Goal: Transaction & Acquisition: Purchase product/service

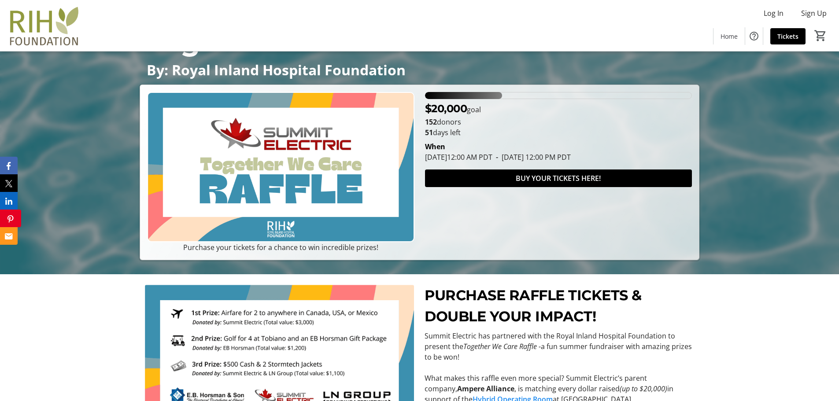
scroll to position [132, 0]
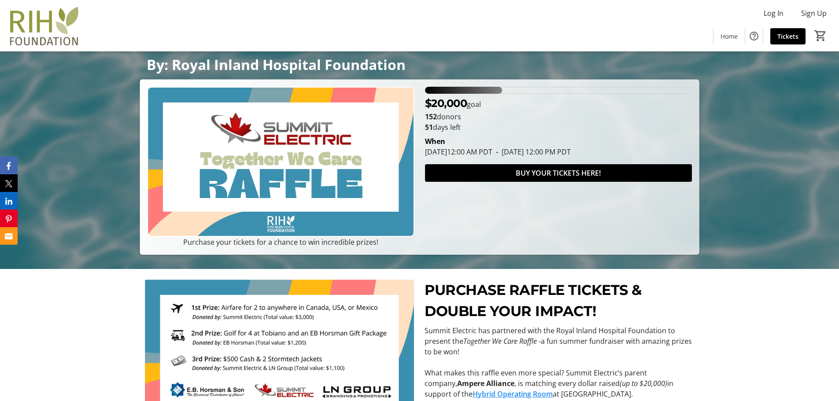
click at [501, 91] on div "28.95% of fundraising goal reached" at bounding box center [463, 90] width 77 height 7
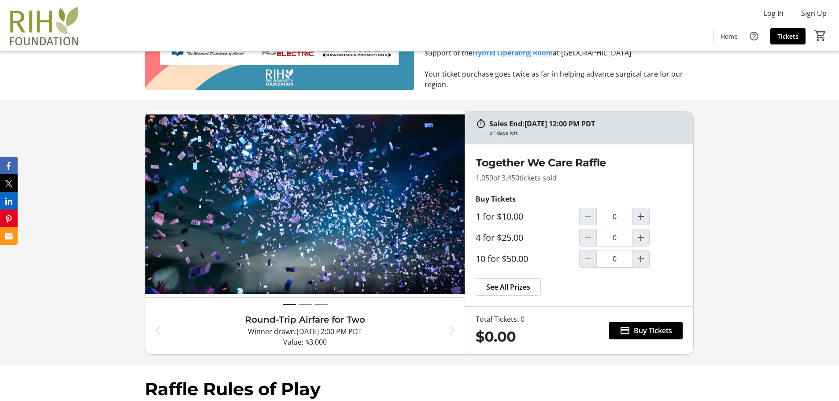
scroll to position [484, 0]
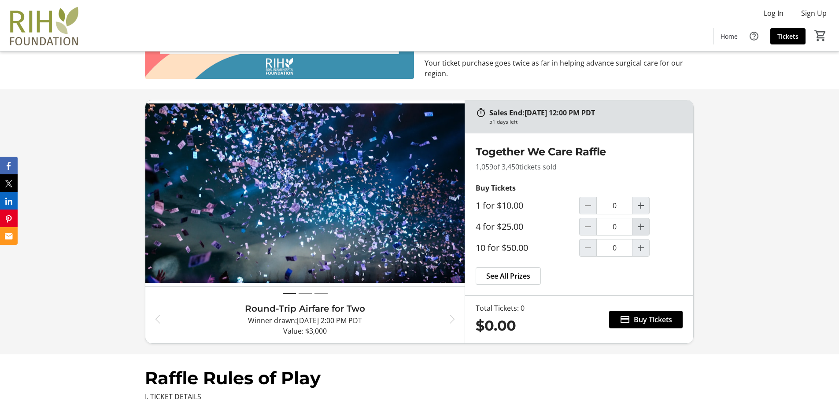
click at [639, 229] on mat-icon "Increment by one" at bounding box center [641, 227] width 11 height 11
type input "1"
click at [628, 321] on mat-icon at bounding box center [625, 319] width 11 height 11
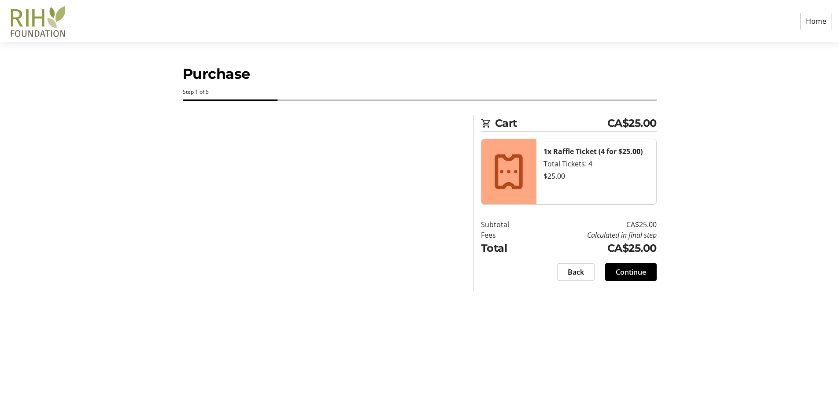
select select "CA"
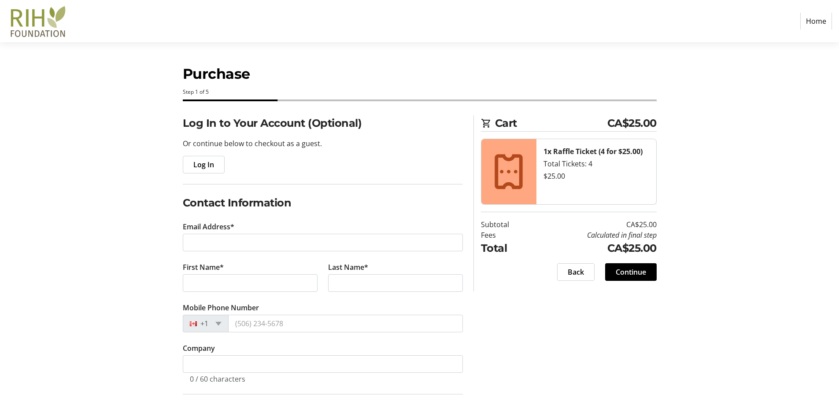
scroll to position [44, 0]
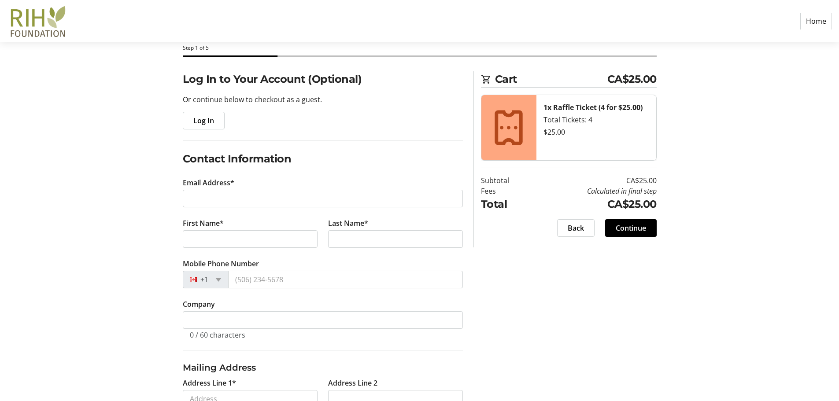
click at [210, 210] on tr-form-field "Email Address*" at bounding box center [323, 197] width 280 height 41
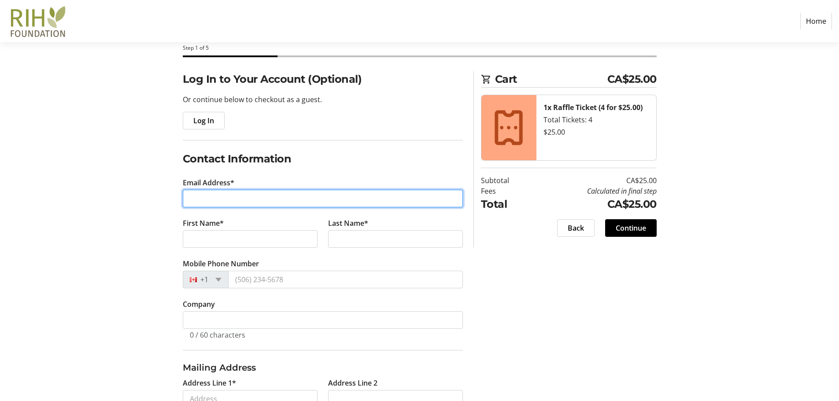
click at [216, 200] on input "Email Address*" at bounding box center [323, 199] width 280 height 18
type input "[EMAIL_ADDRESS][DOMAIN_NAME]"
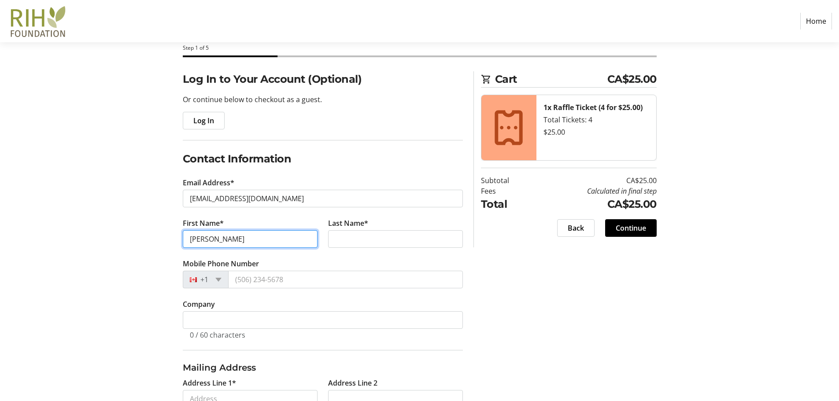
type input "[PERSON_NAME]"
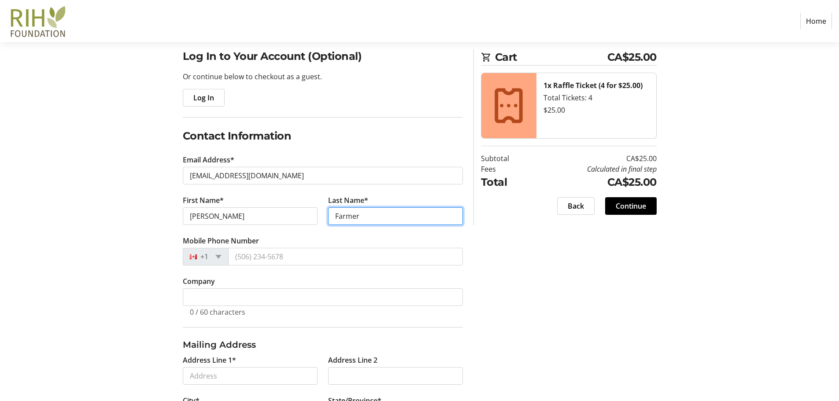
scroll to position [88, 0]
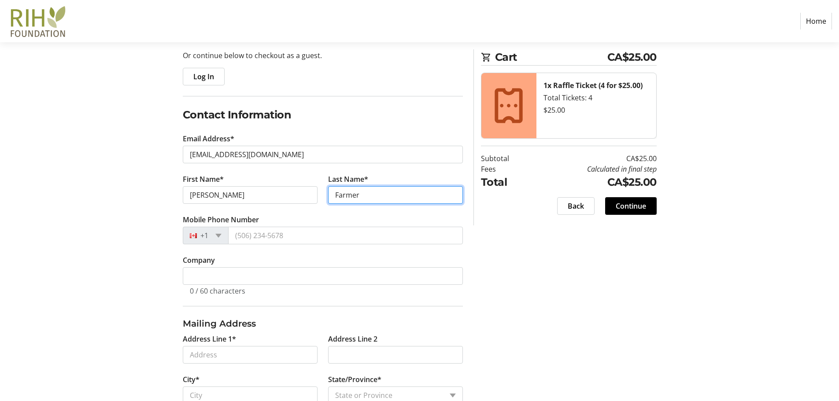
type input "Farmer"
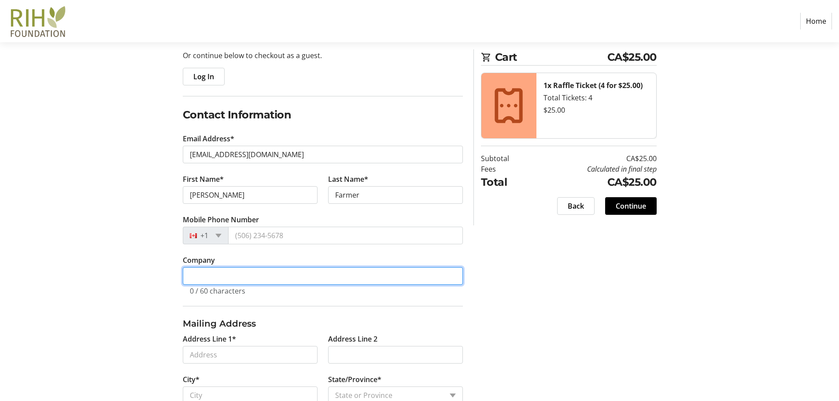
click at [203, 272] on input "Company" at bounding box center [323, 276] width 280 height 18
type input "[PERSON_NAME] & Son"
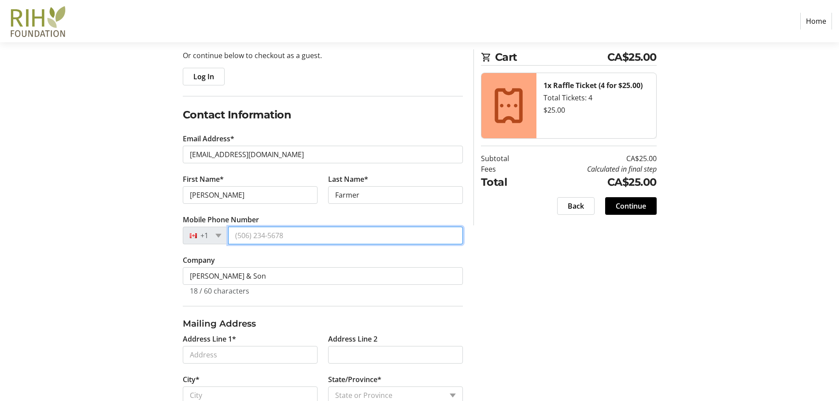
click at [268, 239] on input "Mobile Phone Number" at bounding box center [345, 236] width 235 height 18
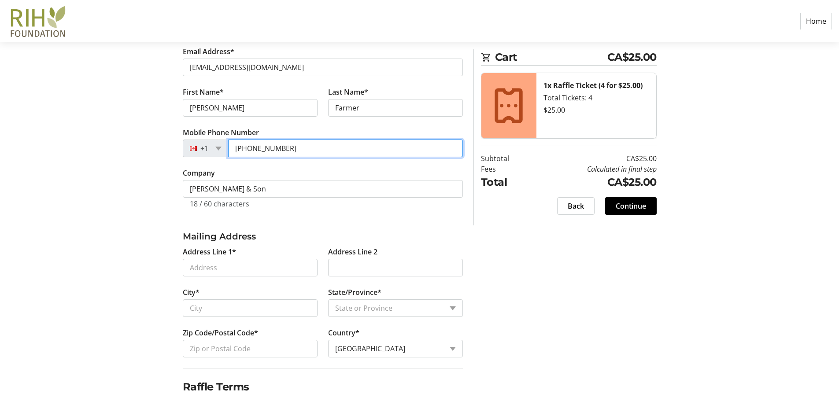
scroll to position [264, 0]
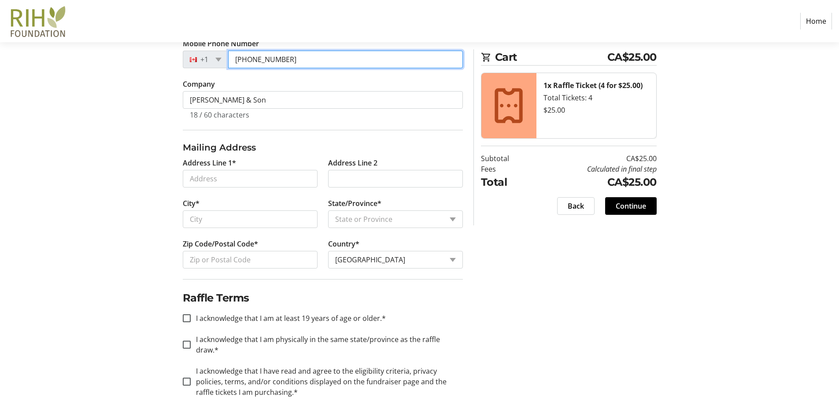
type input "[PHONE_NUMBER]"
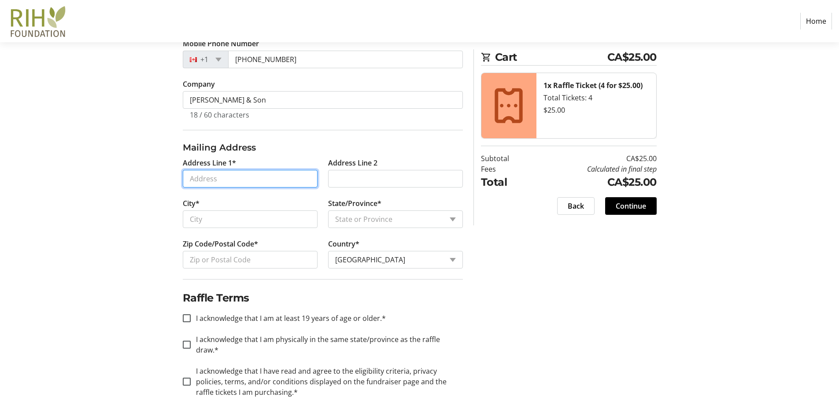
click at [262, 181] on input "Address Line 1*" at bounding box center [250, 179] width 135 height 18
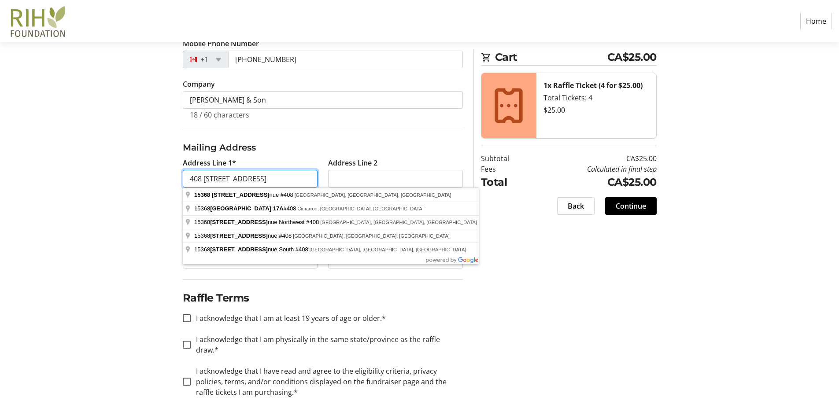
type input "408 [STREET_ADDRESS]"
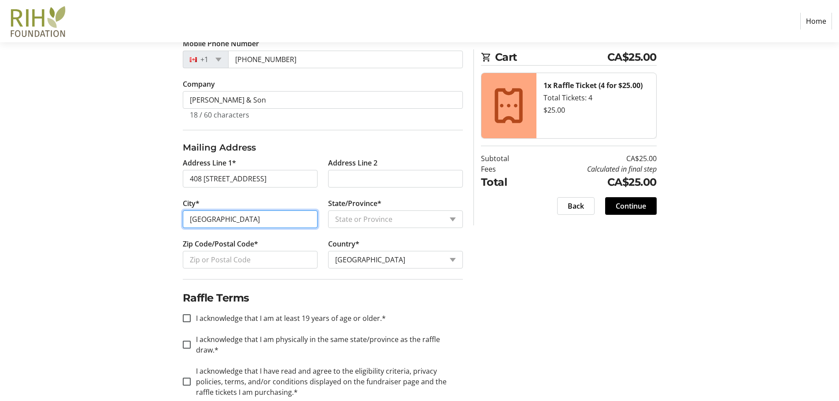
type input "[GEOGRAPHIC_DATA]"
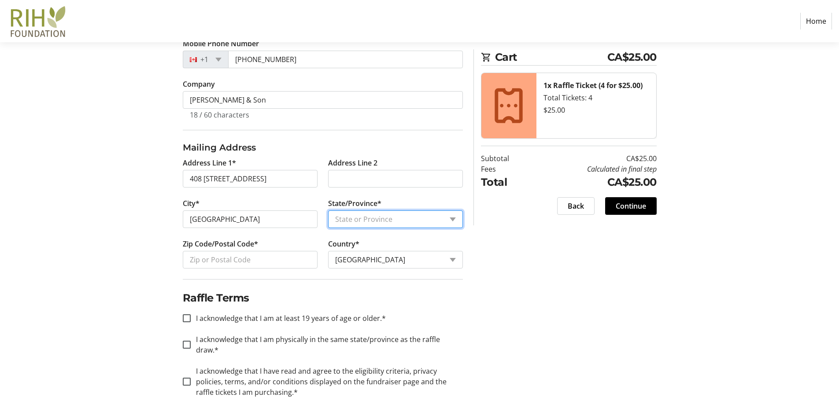
select select "BC"
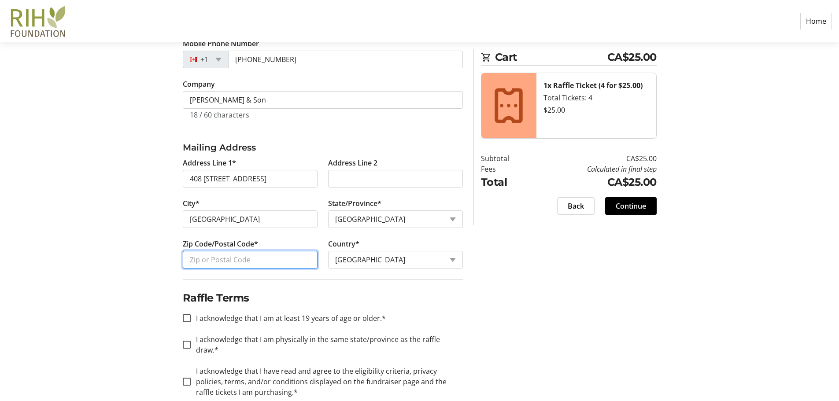
click at [272, 255] on input "Zip Code/Postal Code*" at bounding box center [250, 260] width 135 height 18
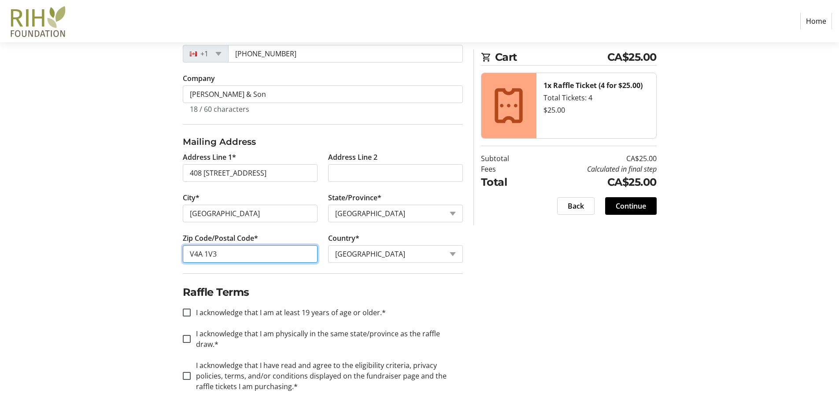
scroll to position [271, 0]
type input "V4A 1V3"
click at [185, 314] on input "I acknowledge that I am at least 19 years of age or older.*" at bounding box center [187, 311] width 8 height 8
checkbox input "true"
click at [187, 334] on input "I acknowledge that I am physically in the same state/province as the raffle dra…" at bounding box center [187, 338] width 8 height 8
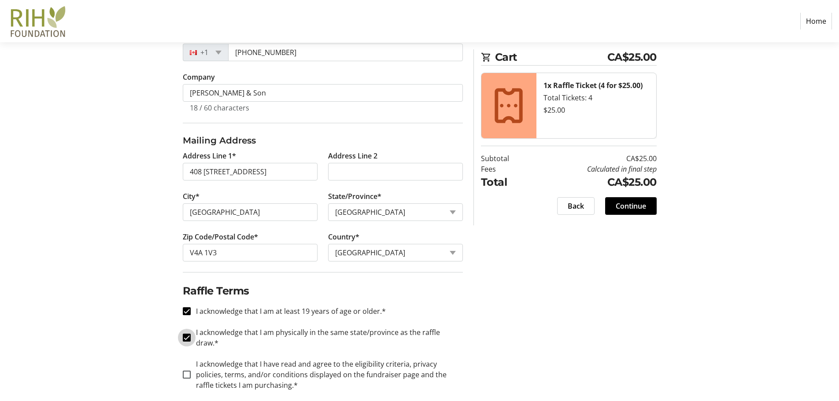
checkbox input "true"
click at [191, 366] on div at bounding box center [186, 374] width 21 height 21
checkbox input "true"
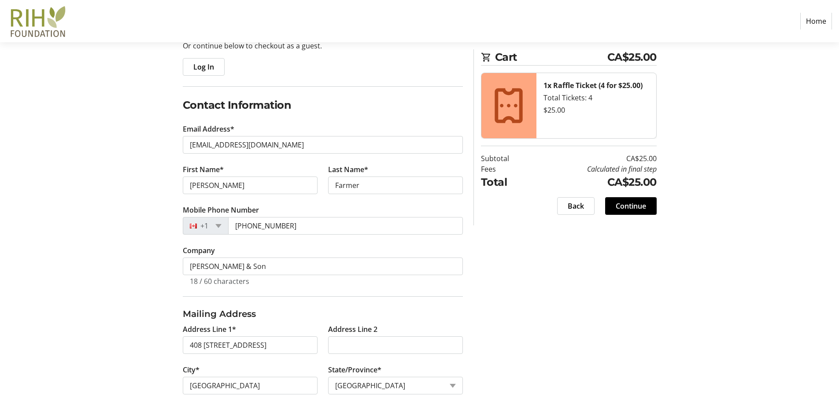
scroll to position [95, 0]
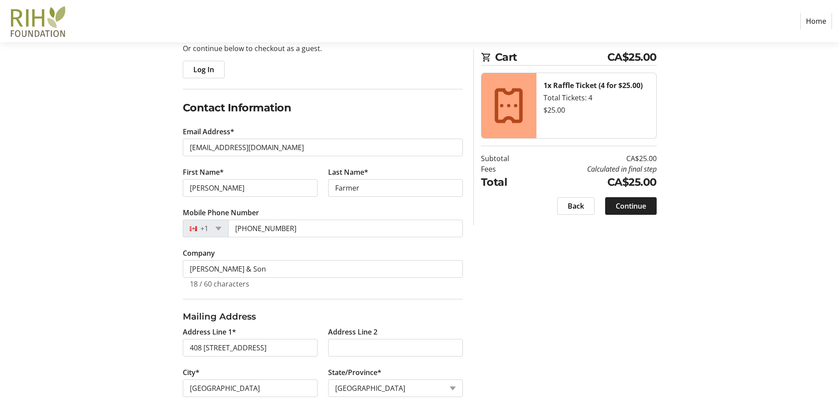
click at [627, 205] on span "Continue" at bounding box center [631, 206] width 30 height 11
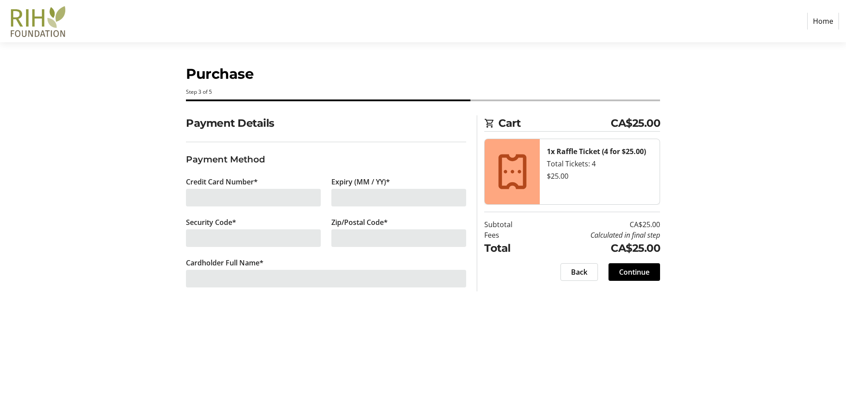
click at [284, 189] on div at bounding box center [253, 198] width 135 height 18
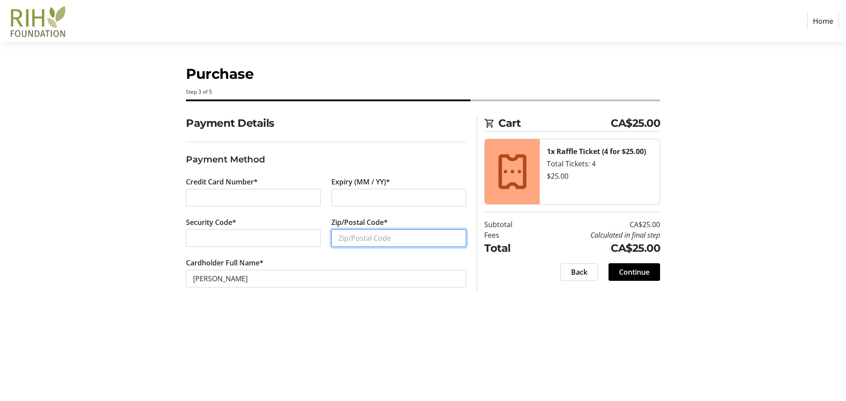
click at [382, 237] on input "Zip/Postal Code*" at bounding box center [398, 238] width 135 height 18
type input "V4A 1V3"
click at [647, 273] on span "Continue" at bounding box center [634, 272] width 30 height 11
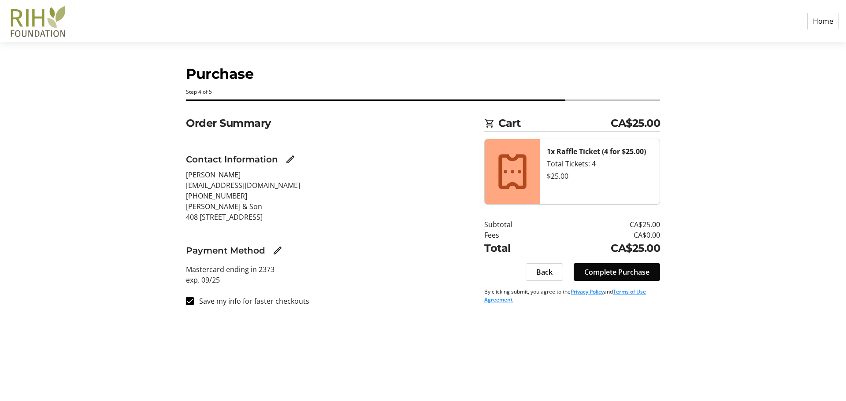
click at [625, 268] on span "Complete Purchase" at bounding box center [616, 272] width 65 height 11
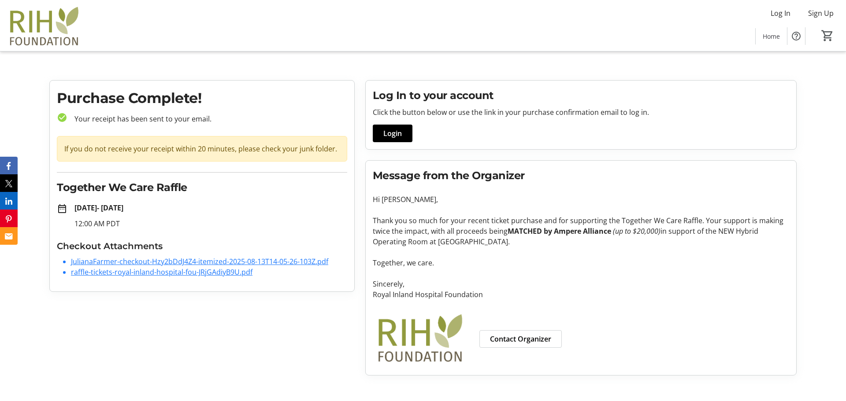
click at [192, 262] on link "JulianaFarmer-checkout-Hzy2bDdJ4Z4-itemized-2025-08-13T14-05-26-103Z.pdf" at bounding box center [199, 262] width 257 height 10
